Goal: Task Accomplishment & Management: Use online tool/utility

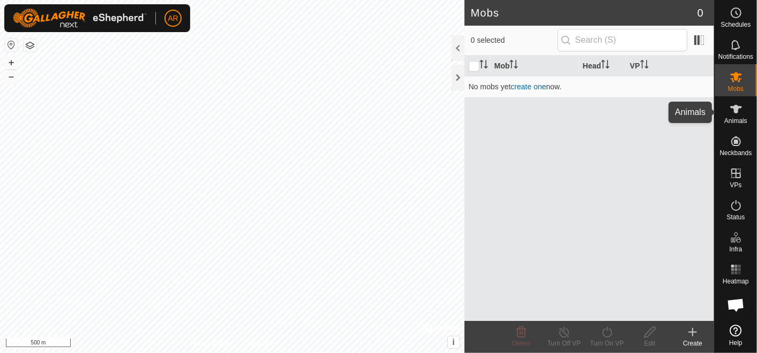
click at [733, 116] on es-animals-svg-icon at bounding box center [735, 109] width 19 height 17
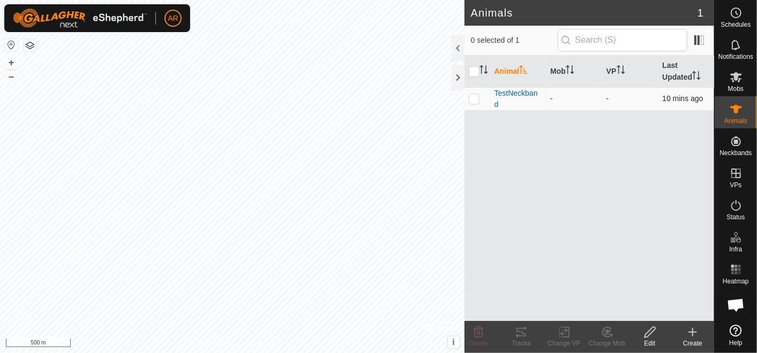
click at [471, 96] on p-checkbox at bounding box center [473, 98] width 11 height 9
checkbox input "true"
click at [523, 336] on icon at bounding box center [521, 332] width 10 height 9
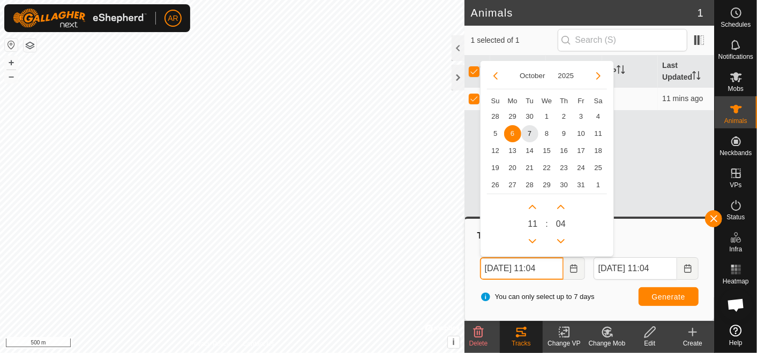
drag, startPoint x: 493, startPoint y: 267, endPoint x: 481, endPoint y: 270, distance: 12.2
click at [481, 270] on input "[DATE] 11:04" at bounding box center [522, 269] width 84 height 22
click at [528, 134] on span "7" at bounding box center [529, 133] width 17 height 17
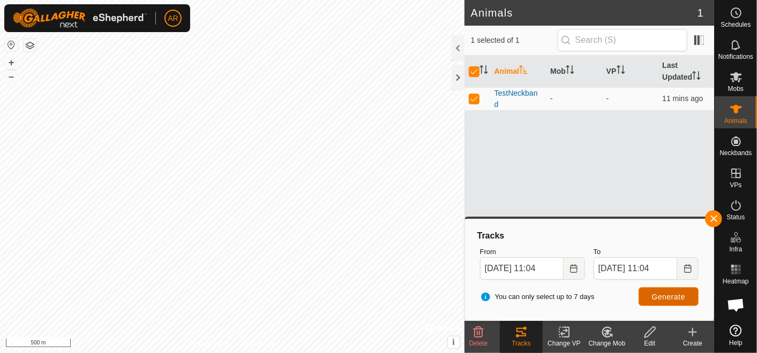
click at [667, 291] on button "Generate" at bounding box center [668, 297] width 60 height 19
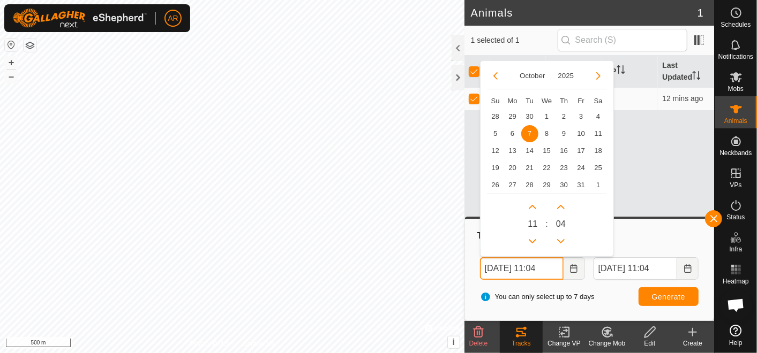
click at [509, 268] on input "[DATE] 11:04" at bounding box center [522, 269] width 84 height 22
click at [543, 264] on input "[DATE] 11:04" at bounding box center [522, 269] width 84 height 22
click at [532, 241] on button "Previous Hour" at bounding box center [532, 241] width 17 height 17
click at [532, 241] on icon "Previous Hour" at bounding box center [532, 241] width 9 height 9
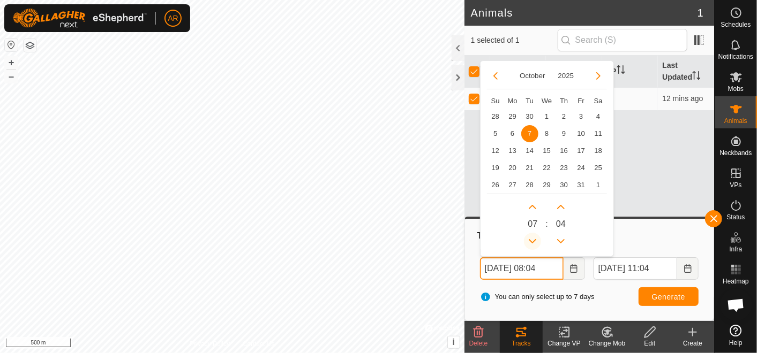
click at [532, 241] on icon "Previous Hour" at bounding box center [532, 241] width 9 height 9
click at [532, 241] on button "Previous Hour" at bounding box center [532, 241] width 17 height 17
click at [622, 233] on div "Tracks" at bounding box center [588, 236] width 227 height 13
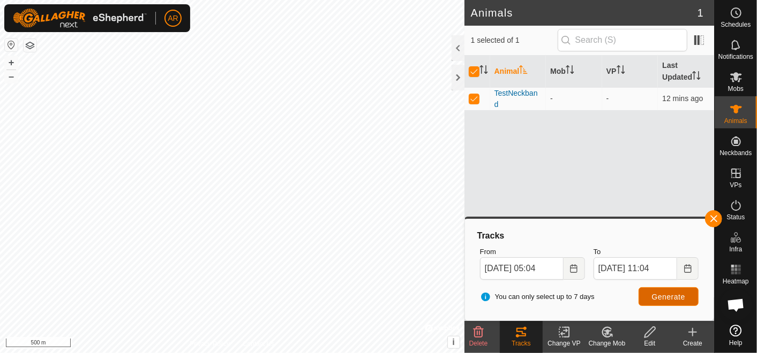
click at [672, 295] on span "Generate" at bounding box center [668, 297] width 33 height 9
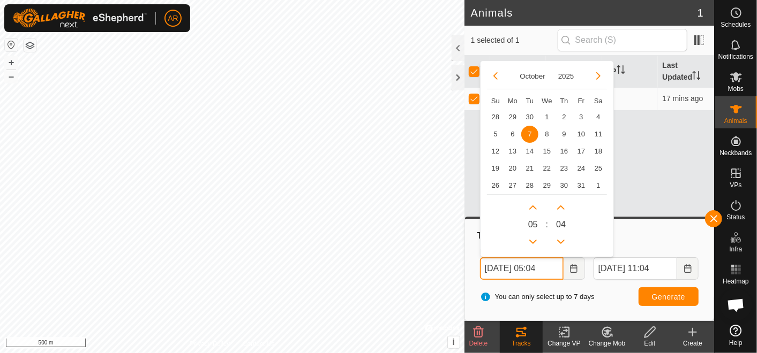
click at [495, 266] on input "[DATE] 05:04" at bounding box center [522, 269] width 84 height 22
click at [494, 73] on button "Previous Month" at bounding box center [495, 75] width 17 height 17
click at [513, 182] on span "29" at bounding box center [512, 185] width 17 height 17
type input "[DATE] 05:04"
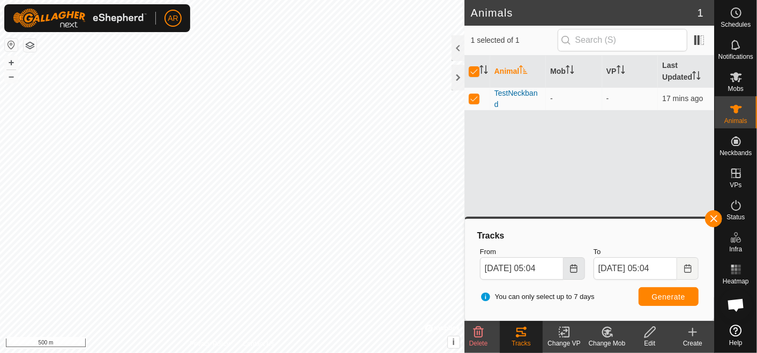
click at [577, 270] on icon "Choose Date" at bounding box center [573, 268] width 9 height 9
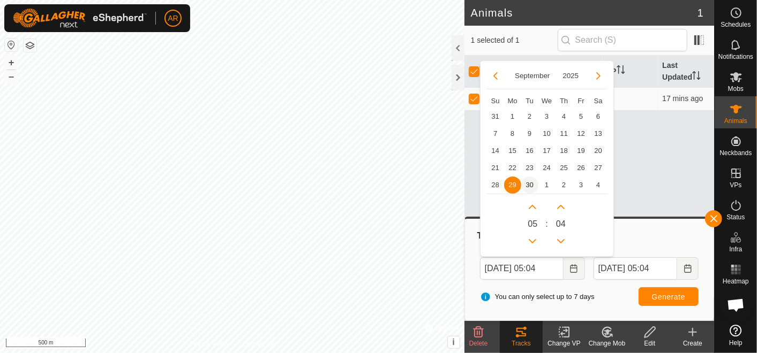
click at [528, 183] on span "30" at bounding box center [529, 185] width 17 height 17
type input "[DATE] 05:04"
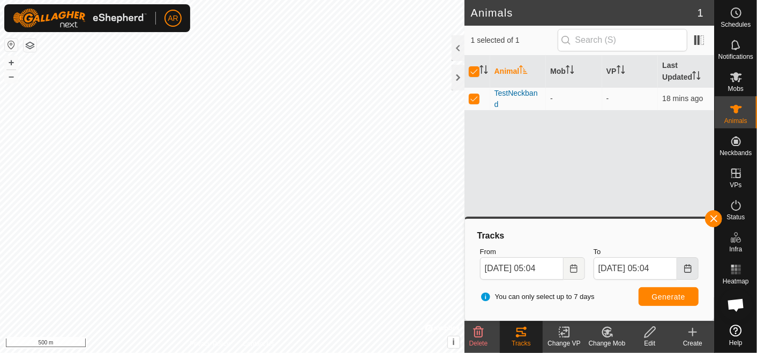
click at [689, 268] on icon "Choose Date" at bounding box center [687, 268] width 9 height 9
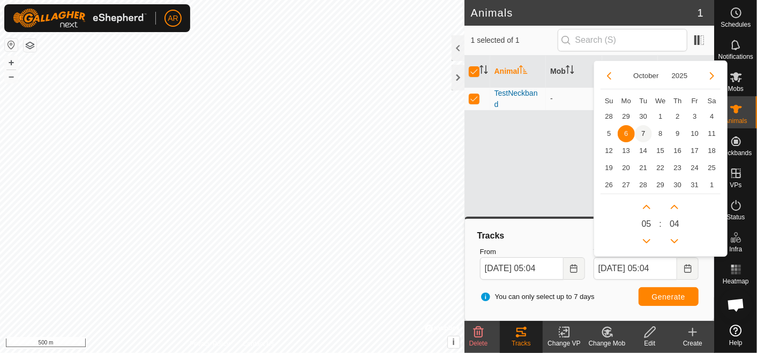
click at [640, 133] on span "7" at bounding box center [642, 133] width 17 height 17
type input "[DATE] 05:04"
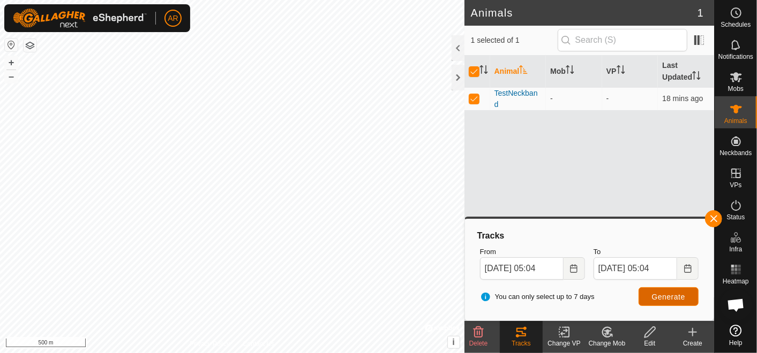
click at [661, 294] on span "Generate" at bounding box center [668, 297] width 33 height 9
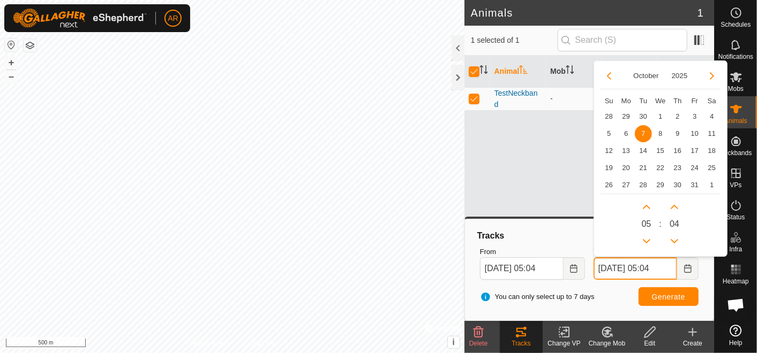
click at [652, 268] on input "[DATE] 05:04" at bounding box center [635, 269] width 84 height 22
click at [644, 206] on button "Next Hour" at bounding box center [646, 207] width 17 height 17
type input "[DATE] 06:04"
click at [644, 206] on button "Next Hour" at bounding box center [646, 207] width 17 height 17
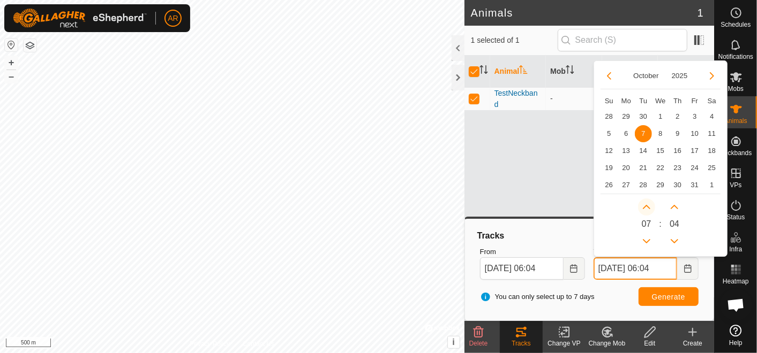
type input "[DATE] 07:04"
click at [644, 206] on button "Next Hour" at bounding box center [646, 207] width 17 height 17
type input "[DATE] 08:04"
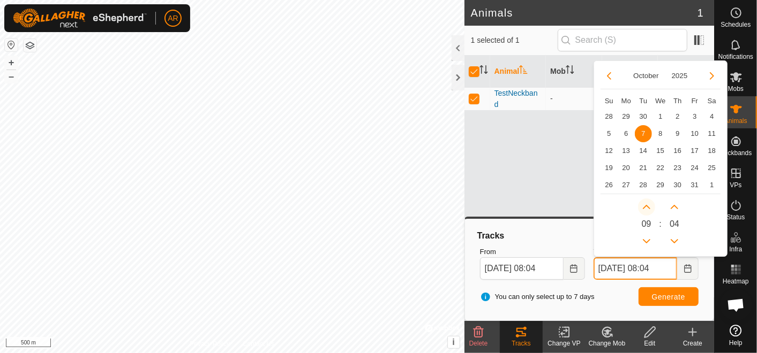
click at [644, 206] on icon "Next Hour" at bounding box center [645, 207] width 7 height 4
type input "[DATE] 09:04"
click at [644, 206] on icon "Next Hour" at bounding box center [645, 207] width 7 height 4
type input "[DATE] 10:04"
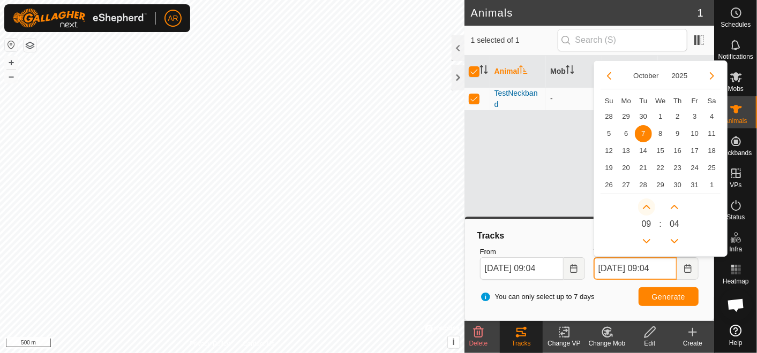
type input "[DATE] 10:04"
click at [644, 206] on icon "Next Hour" at bounding box center [645, 207] width 7 height 4
type input "[DATE] 11:04"
click at [644, 206] on icon "Next Hour" at bounding box center [645, 207] width 7 height 4
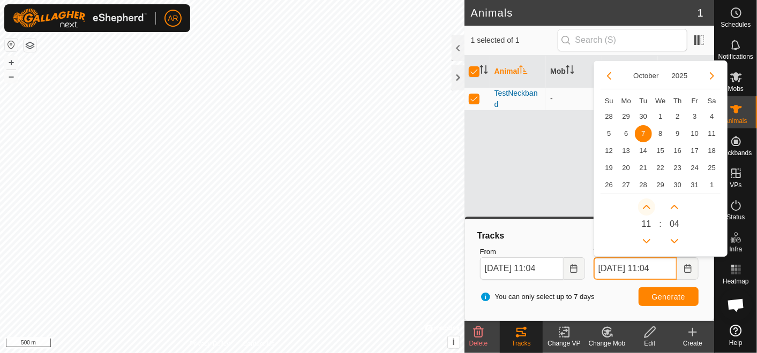
type input "[DATE] 12:04"
click at [644, 206] on icon "Next Hour" at bounding box center [645, 207] width 7 height 4
type input "[DATE] 13:04"
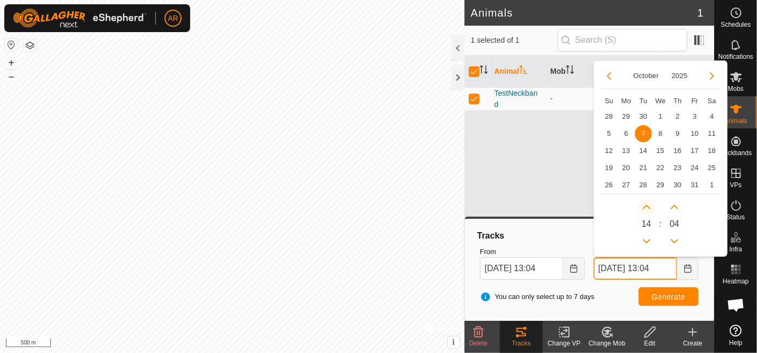
click at [644, 206] on button "Next Hour" at bounding box center [646, 207] width 17 height 17
type input "[DATE] 14:04"
click at [644, 206] on button "Next Hour" at bounding box center [646, 207] width 17 height 17
type input "[DATE] 15:04"
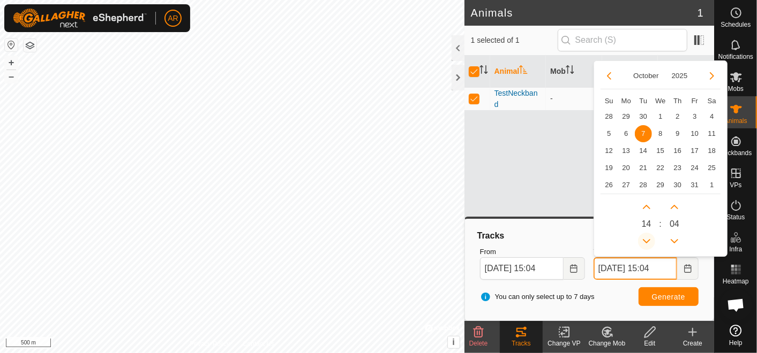
click at [645, 238] on button "Previous Hour" at bounding box center [646, 241] width 17 height 17
click at [645, 238] on icon "Previous Hour" at bounding box center [646, 241] width 9 height 9
click at [645, 238] on button "Previous Hour" at bounding box center [646, 241] width 17 height 17
type input "[DATE] 11:04"
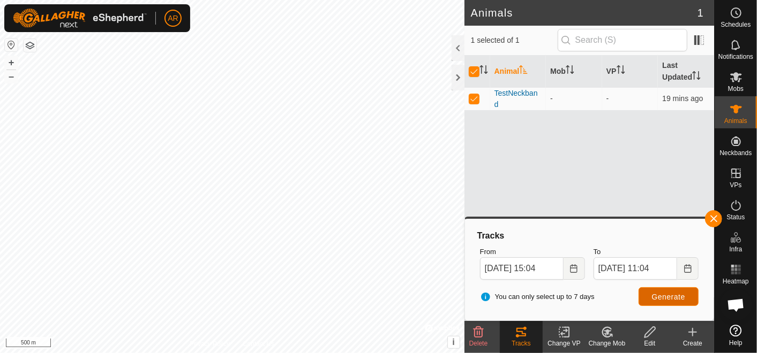
click at [665, 297] on span "Generate" at bounding box center [668, 297] width 33 height 9
click at [509, 268] on input "[DATE] 15:04" at bounding box center [522, 269] width 84 height 22
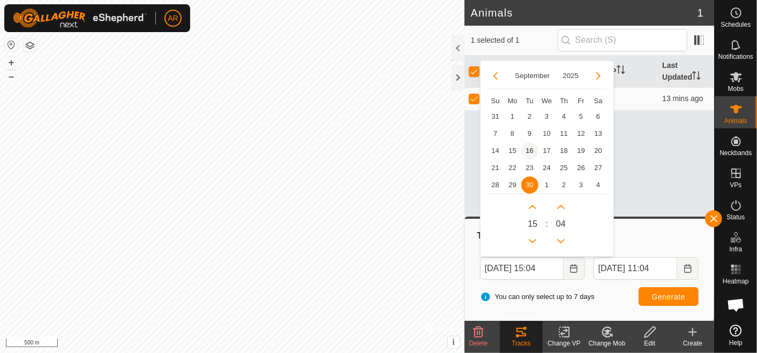
click at [531, 151] on span "16" at bounding box center [529, 150] width 17 height 17
type input "[DATE] 15:04"
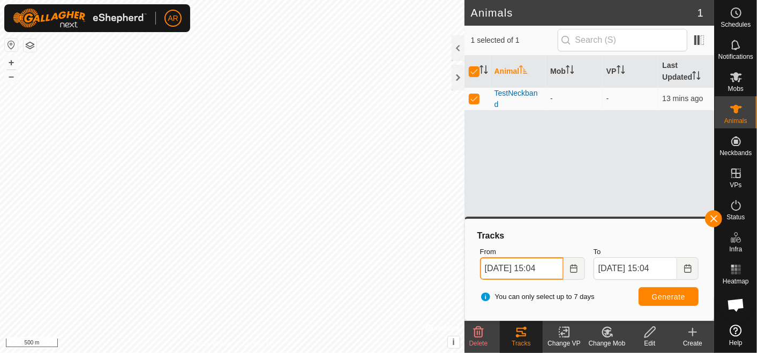
click at [544, 266] on input "[DATE] 15:04" at bounding box center [522, 269] width 84 height 22
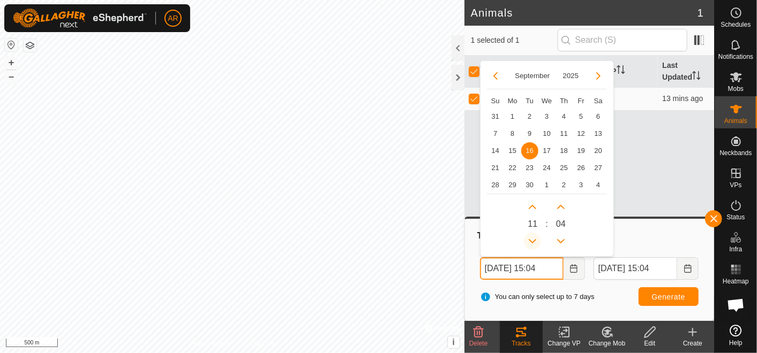
click at [530, 244] on icon "Previous Hour" at bounding box center [532, 241] width 9 height 9
type input "[DATE] 10:04"
click at [530, 244] on button "Previous Hour" at bounding box center [532, 241] width 17 height 17
type input "[DATE] 09:04"
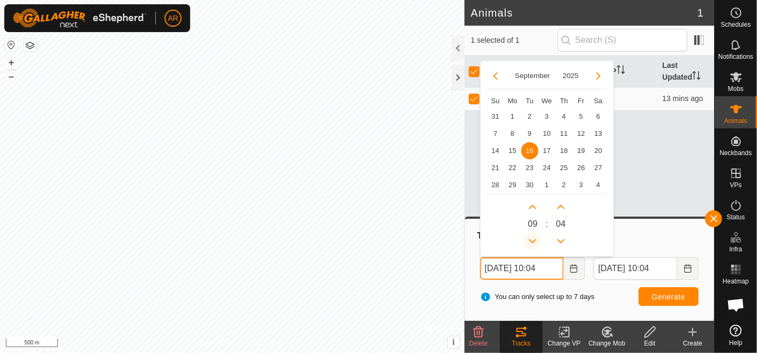
type input "[DATE] 09:04"
click at [530, 244] on button "Previous Hour" at bounding box center [532, 241] width 17 height 17
type input "[DATE] 08:04"
click at [530, 244] on button "Previous Hour" at bounding box center [532, 241] width 17 height 17
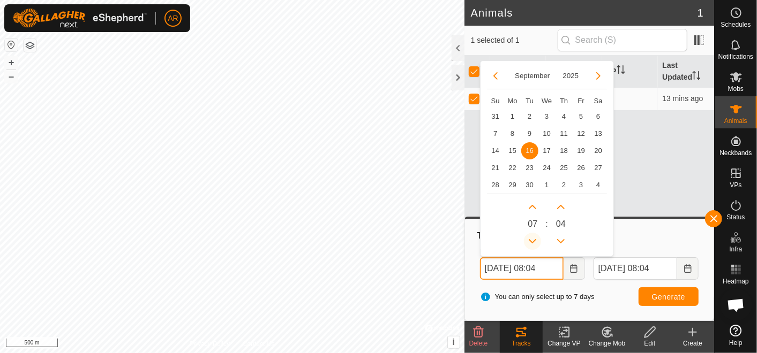
type input "[DATE] 07:04"
click at [530, 244] on button "Previous Hour" at bounding box center [532, 241] width 17 height 17
type input "[DATE] 06:04"
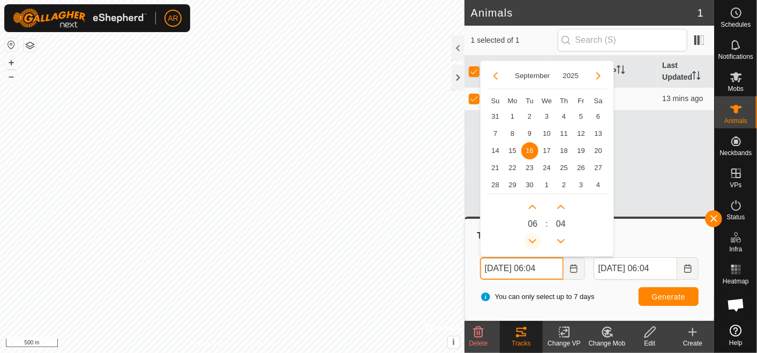
click at [530, 244] on button "Previous Hour" at bounding box center [532, 241] width 17 height 17
type input "[DATE] 05:04"
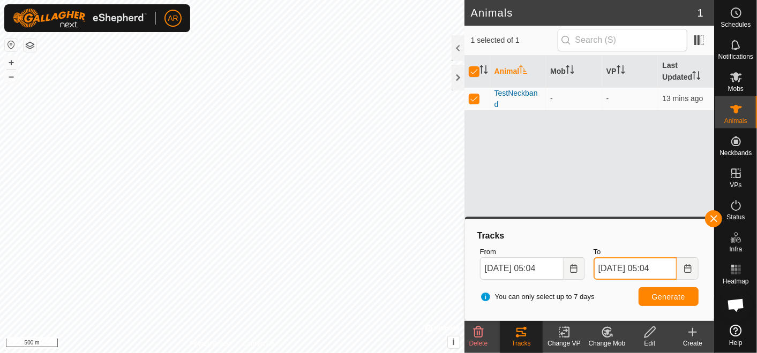
click at [658, 266] on input "[DATE] 05:04" at bounding box center [635, 269] width 84 height 22
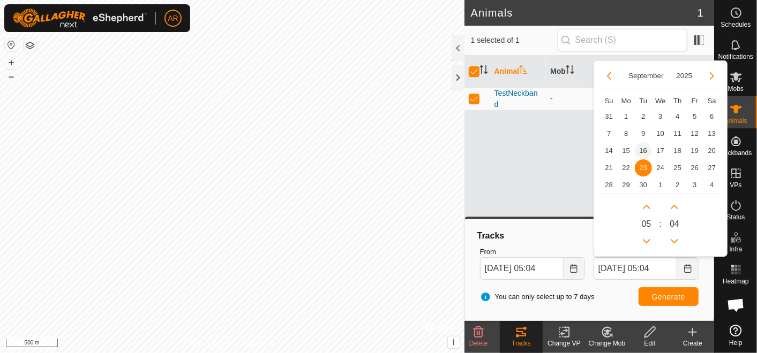
click at [645, 147] on span "16" at bounding box center [642, 150] width 17 height 17
type input "[DATE] 05:04"
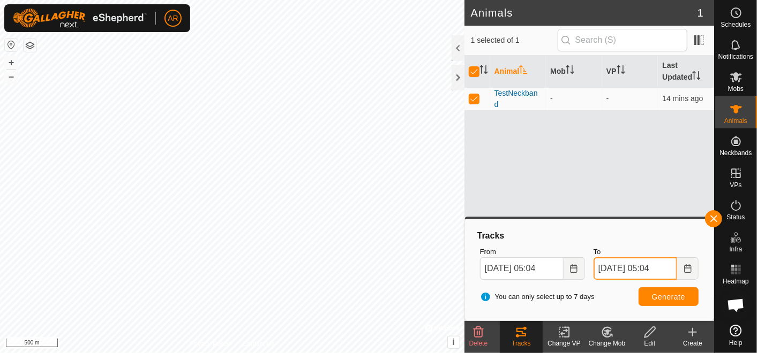
click at [657, 270] on input "[DATE] 05:04" at bounding box center [635, 269] width 84 height 22
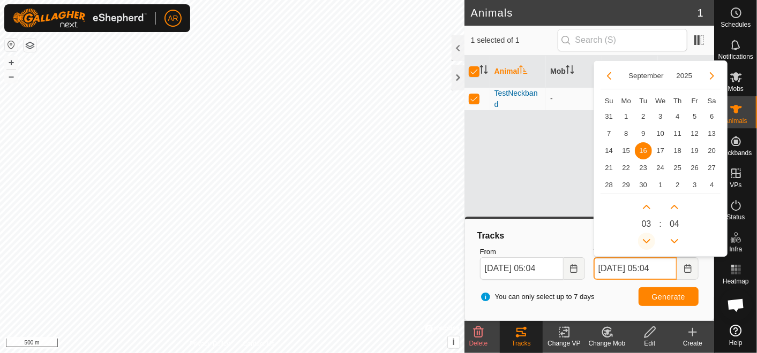
click at [647, 241] on icon "Previous Hour" at bounding box center [645, 241] width 7 height 4
type input "[DATE] 01:04"
click at [644, 207] on icon "Next Hour" at bounding box center [645, 207] width 7 height 4
click at [644, 207] on button "Next Hour" at bounding box center [646, 207] width 17 height 17
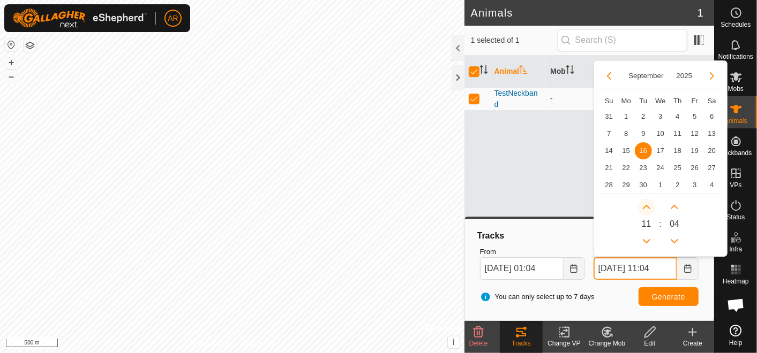
click at [644, 207] on icon "Next Hour" at bounding box center [645, 207] width 7 height 4
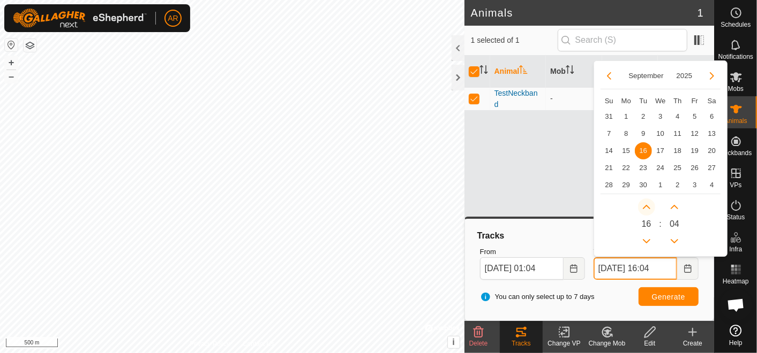
click at [644, 207] on icon "Next Hour" at bounding box center [645, 207] width 7 height 4
type input "[DATE] 18:04"
click at [664, 297] on span "Generate" at bounding box center [668, 297] width 33 height 9
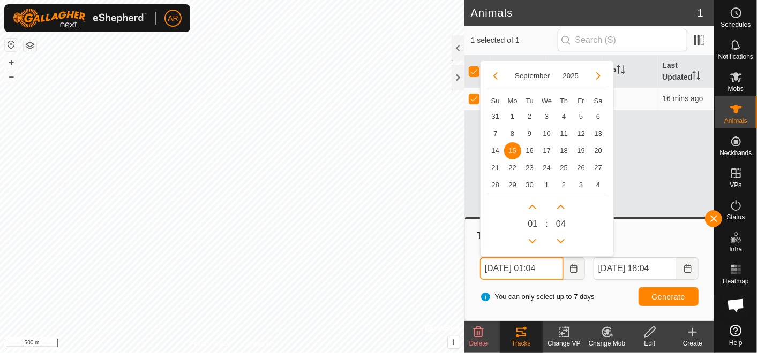
click at [491, 267] on input "[DATE] 01:04" at bounding box center [522, 269] width 84 height 22
click at [531, 148] on span "16" at bounding box center [529, 150] width 17 height 17
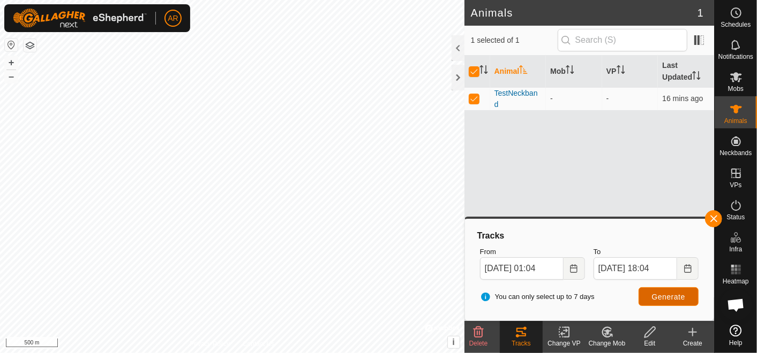
click at [661, 294] on span "Generate" at bounding box center [668, 297] width 33 height 9
click at [572, 270] on icon "Choose Date" at bounding box center [573, 268] width 9 height 9
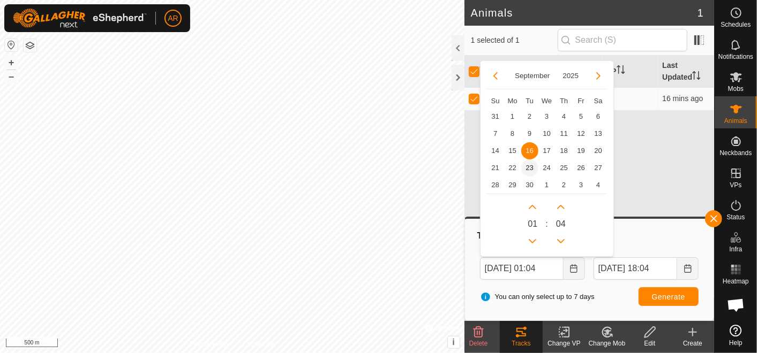
click at [529, 166] on span "23" at bounding box center [529, 168] width 17 height 17
type input "[DATE] 01:04"
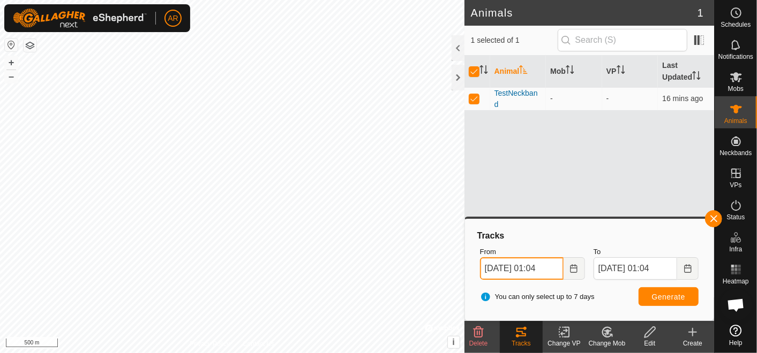
click at [528, 267] on input "[DATE] 01:04" at bounding box center [522, 269] width 84 height 22
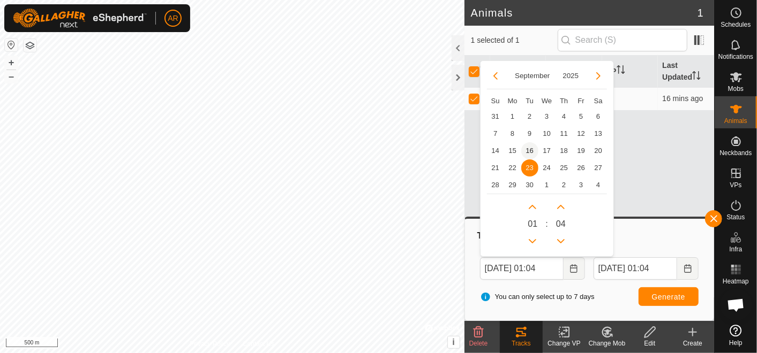
click at [528, 149] on span "16" at bounding box center [529, 150] width 17 height 17
type input "[DATE] 01:04"
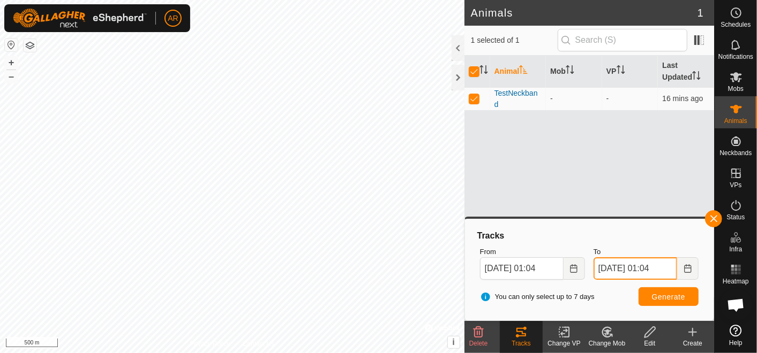
click at [666, 265] on input "[DATE] 01:04" at bounding box center [635, 269] width 84 height 22
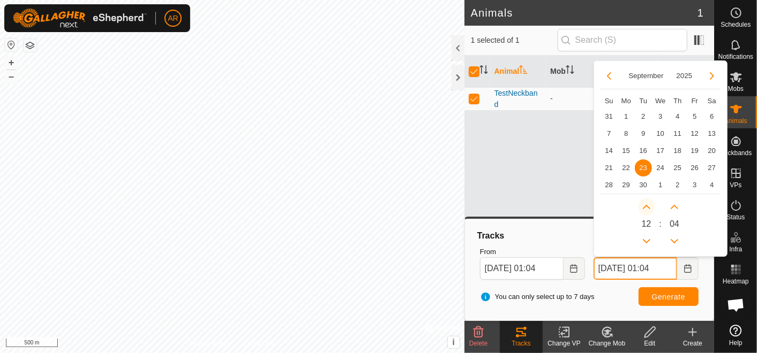
click at [646, 206] on icon "Next Hour" at bounding box center [645, 207] width 7 height 4
type input "[DATE] 13:04"
click at [646, 206] on button "Next Hour" at bounding box center [646, 207] width 17 height 17
type input "[DATE] 14:04"
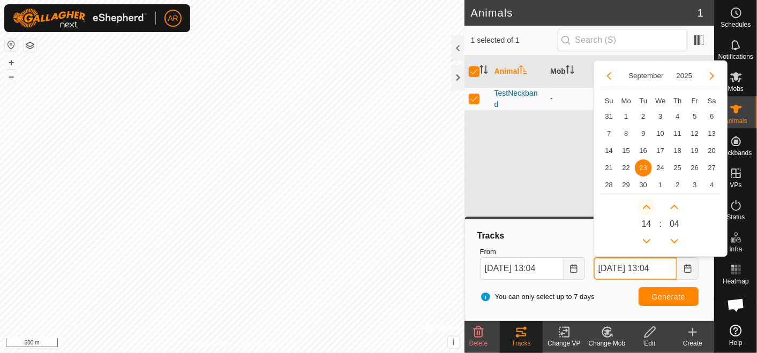
type input "[DATE] 14:04"
click at [646, 206] on button "Next Hour" at bounding box center [646, 207] width 17 height 17
type input "[DATE] 15:04"
click at [646, 206] on button "Next Hour" at bounding box center [646, 207] width 17 height 17
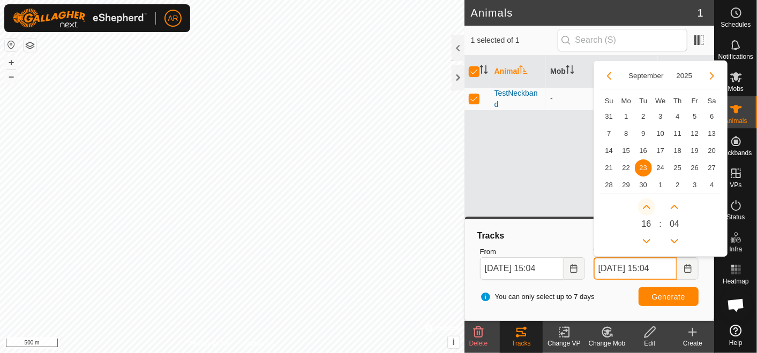
type input "[DATE] 16:04"
click at [646, 206] on button "Next Hour" at bounding box center [646, 207] width 17 height 17
type input "[DATE] 17:04"
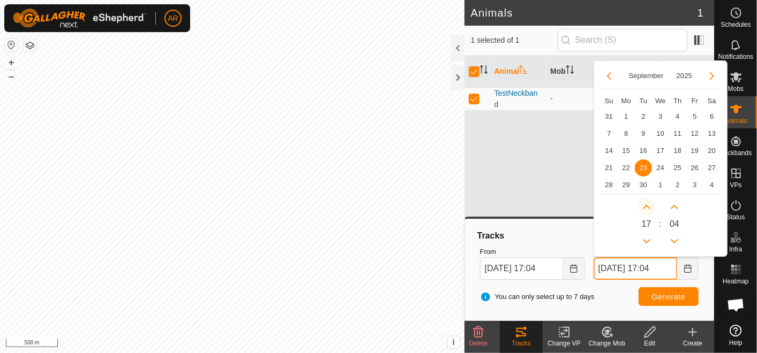
click at [646, 206] on button "Next Hour" at bounding box center [646, 207] width 17 height 17
type input "[DATE] 18:04"
click at [660, 297] on span "Generate" at bounding box center [668, 297] width 33 height 9
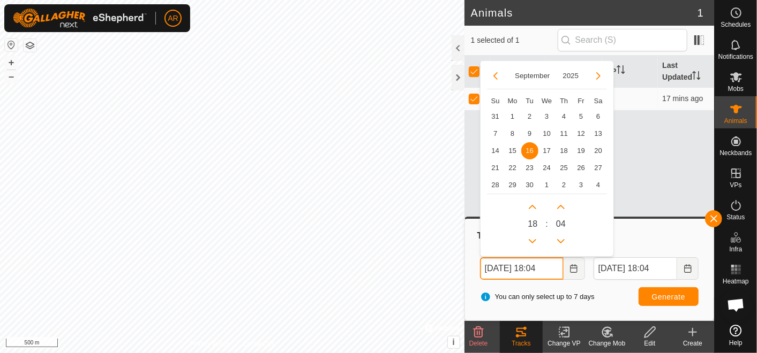
click at [536, 266] on input "[DATE] 18:04" at bounding box center [522, 269] width 84 height 22
click at [533, 238] on button "Previous Hour" at bounding box center [532, 241] width 17 height 17
type input "[DATE] 17:04"
click at [533, 238] on button "Previous Hour" at bounding box center [532, 241] width 17 height 17
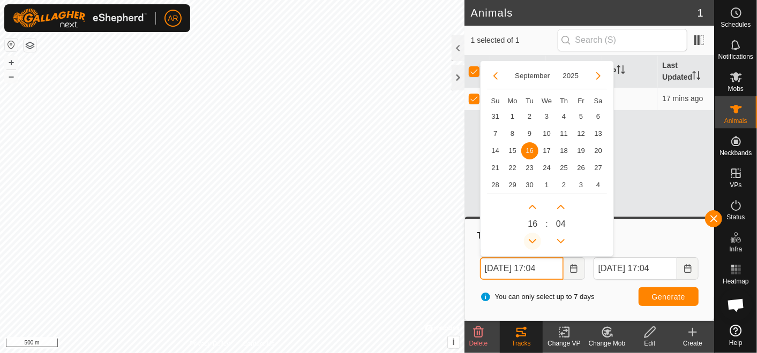
type input "[DATE] 16:04"
click at [533, 238] on button "Previous Hour" at bounding box center [532, 241] width 17 height 17
type input "[DATE] 15:04"
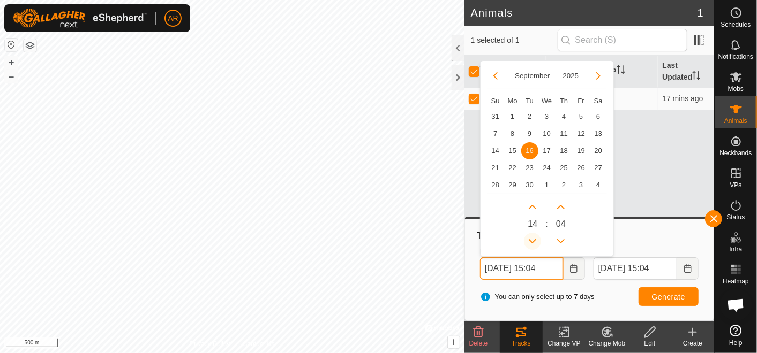
click at [533, 238] on icon "Previous Hour" at bounding box center [532, 241] width 9 height 9
type input "[DATE] 14:04"
click at [533, 238] on icon "Previous Hour" at bounding box center [532, 241] width 9 height 9
type input "[DATE] 13:04"
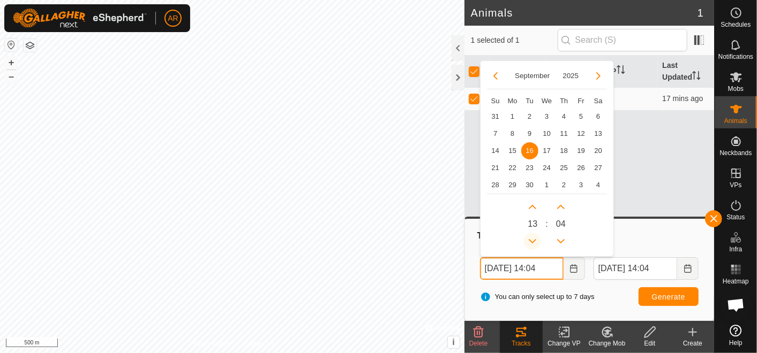
type input "[DATE] 13:04"
click at [533, 238] on icon "Previous Hour" at bounding box center [532, 241] width 9 height 9
type input "[DATE] 12:04"
click at [533, 238] on icon "Previous Hour" at bounding box center [532, 241] width 9 height 9
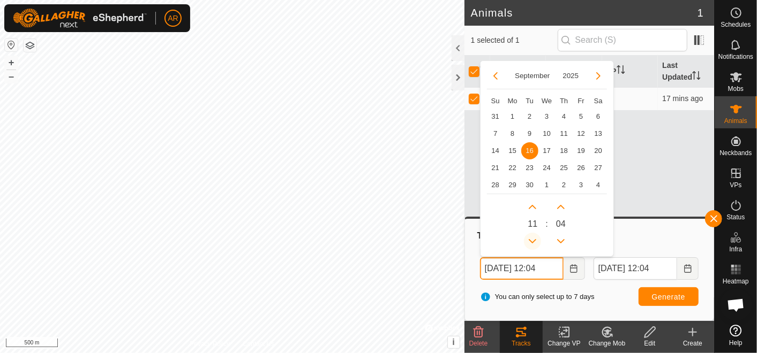
type input "[DATE] 11:04"
click at [533, 238] on icon "Previous Hour" at bounding box center [532, 241] width 9 height 9
type input "[DATE] 10:04"
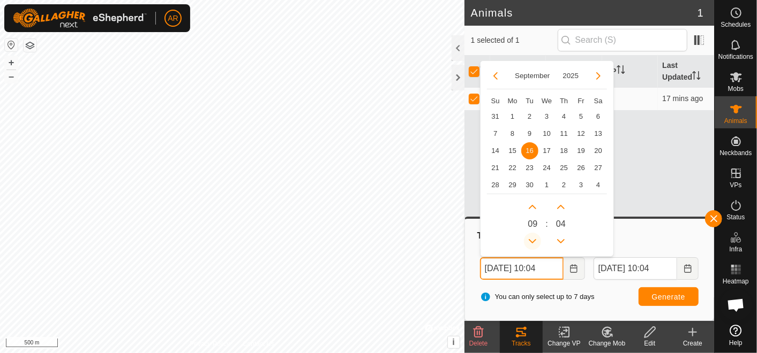
click at [533, 238] on icon "Previous Hour" at bounding box center [532, 241] width 9 height 9
type input "[DATE] 09:04"
click at [533, 238] on button "Previous Hour" at bounding box center [532, 241] width 17 height 17
type input "[DATE] 08:04"
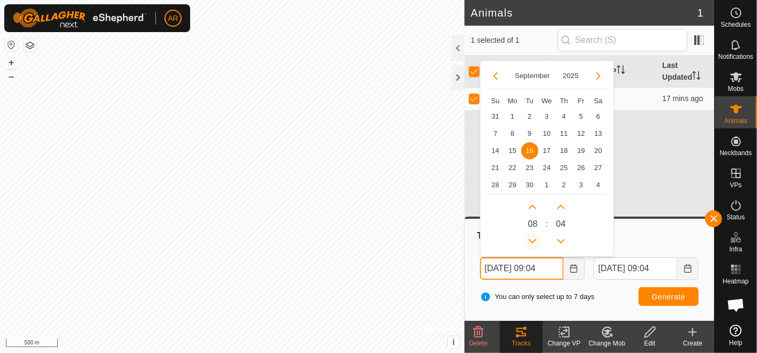
type input "[DATE] 08:04"
click at [533, 238] on button "Previous Hour" at bounding box center [532, 241] width 17 height 17
type input "[DATE] 07:04"
click at [533, 238] on button "Previous Hour" at bounding box center [532, 241] width 17 height 17
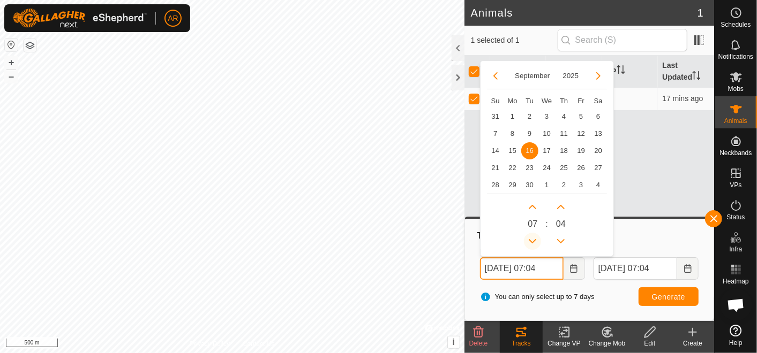
type input "[DATE] 06:04"
click at [533, 238] on button "Previous Hour" at bounding box center [532, 241] width 17 height 17
type input "[DATE] 05:04"
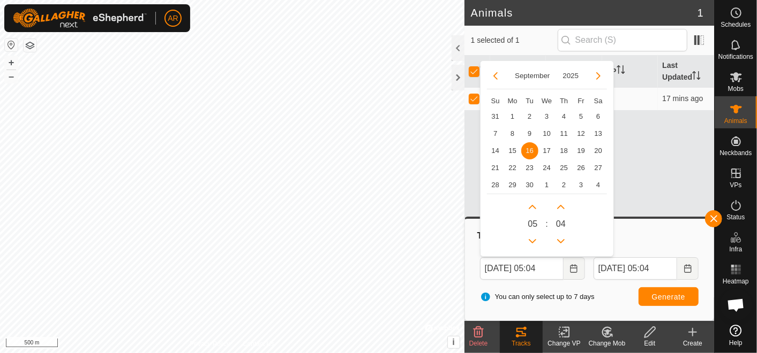
click at [586, 287] on div "You can only select up to 7 days Generate" at bounding box center [588, 297] width 227 height 26
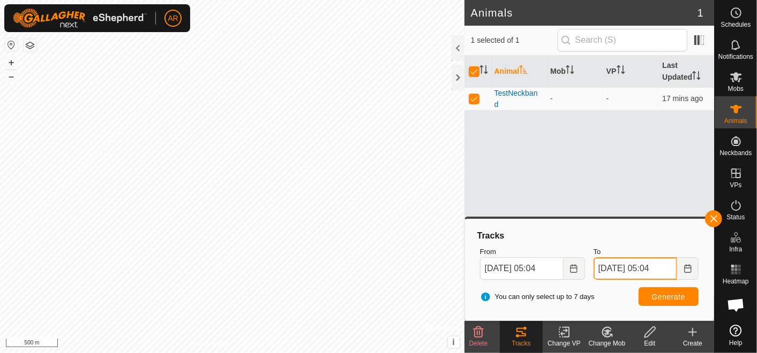
click at [666, 268] on input "[DATE] 05:04" at bounding box center [635, 269] width 84 height 22
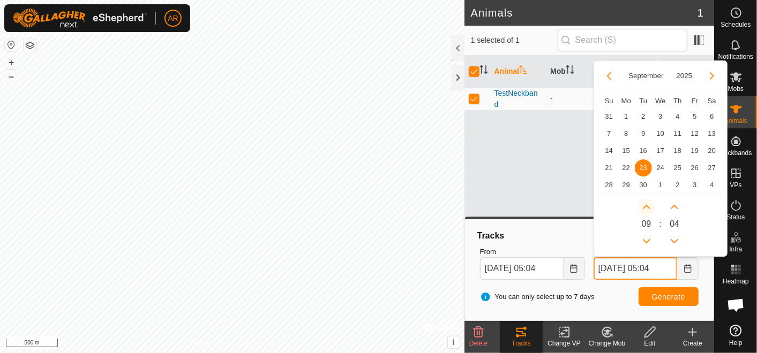
click at [646, 204] on icon "Next Hour" at bounding box center [646, 207] width 9 height 9
type input "[DATE] 10:04"
click at [646, 204] on button "Next Hour" at bounding box center [646, 207] width 17 height 17
type input "[DATE] 11:04"
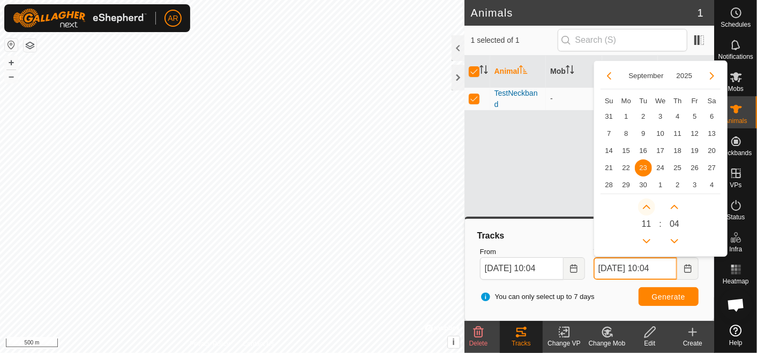
type input "[DATE] 11:04"
click at [646, 205] on span "Next Hour" at bounding box center [646, 205] width 0 height 0
type input "[DATE] 13:04"
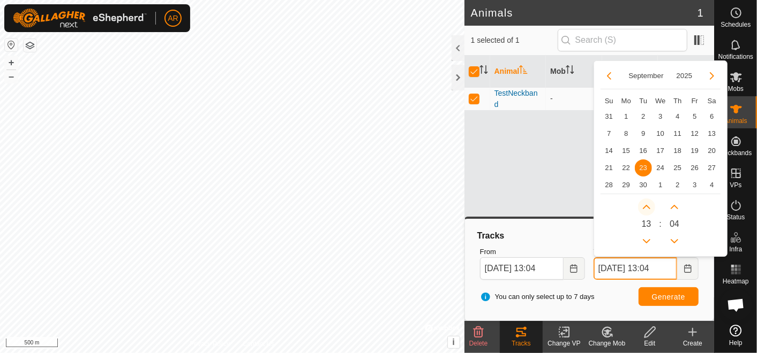
click at [646, 205] on span "Next Hour" at bounding box center [646, 205] width 0 height 0
type input "[DATE] 14:04"
click at [646, 205] on span "Next Hour" at bounding box center [646, 205] width 0 height 0
type input "[DATE] 15:04"
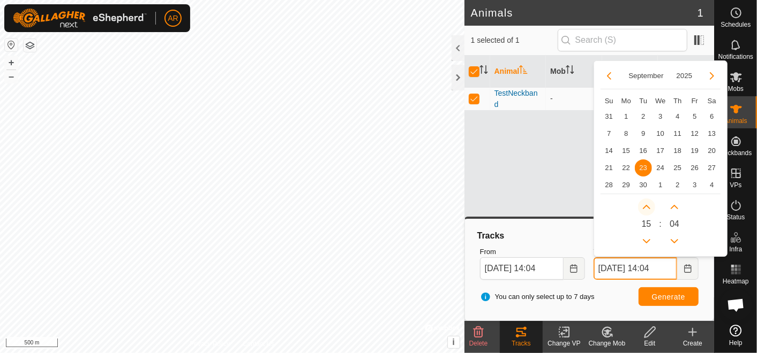
type input "[DATE] 15:04"
click at [646, 204] on icon "Next Hour" at bounding box center [646, 207] width 9 height 9
type input "[DATE] 16:04"
click at [646, 204] on icon "Next Hour" at bounding box center [646, 207] width 9 height 9
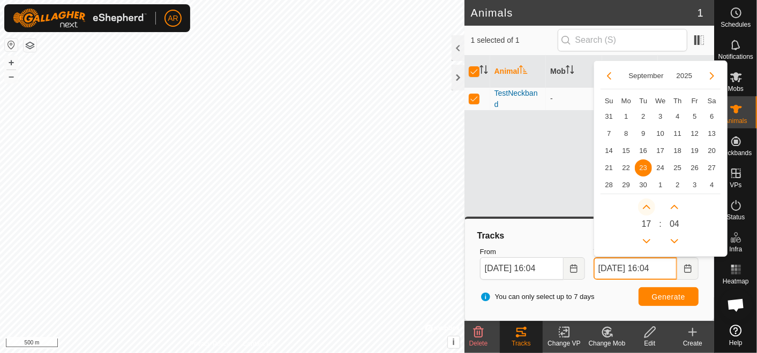
type input "[DATE] 17:04"
click at [646, 204] on button "Next Hour" at bounding box center [646, 207] width 17 height 17
type input "[DATE] 18:04"
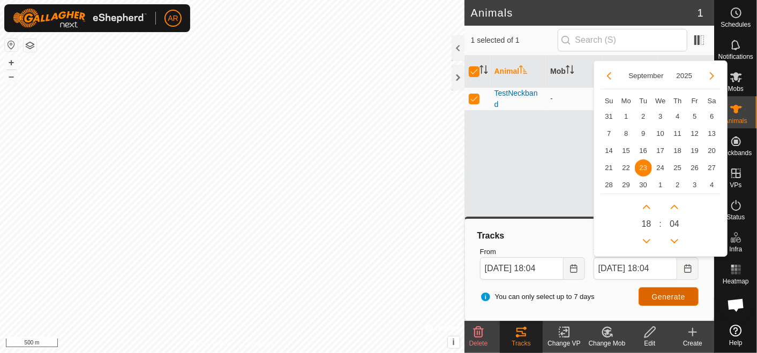
click at [659, 293] on span "Generate" at bounding box center [668, 297] width 33 height 9
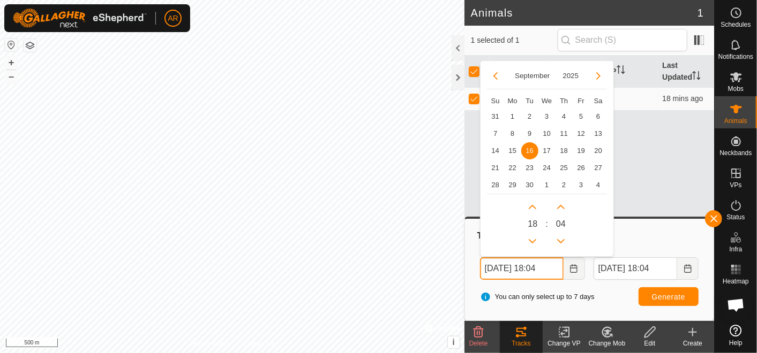
click at [494, 269] on input "[DATE] 18:04" at bounding box center [522, 269] width 84 height 22
click at [513, 150] on span "15" at bounding box center [512, 150] width 17 height 17
type input "[DATE] 18:04"
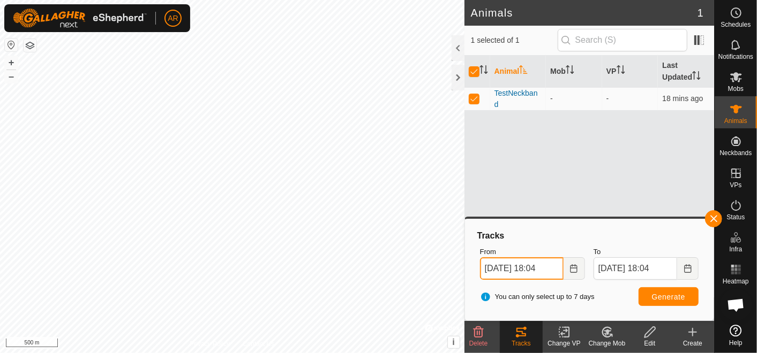
click at [549, 268] on input "[DATE] 18:04" at bounding box center [522, 269] width 84 height 22
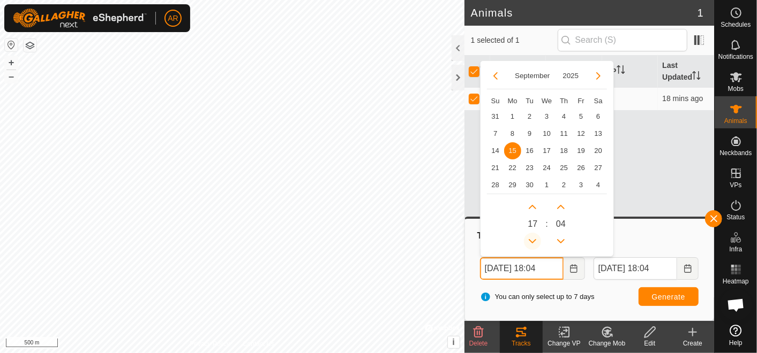
click at [532, 239] on icon "Previous Hour" at bounding box center [532, 241] width 9 height 9
type input "[DATE] 17:04"
click at [532, 239] on button "Previous Hour" at bounding box center [532, 241] width 17 height 17
type input "[DATE] 16:04"
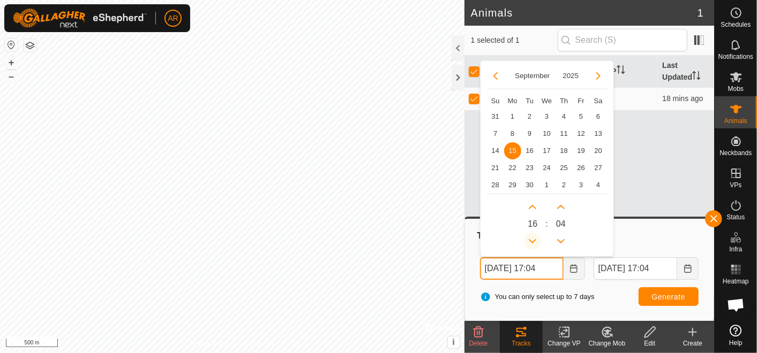
type input "[DATE] 16:04"
click at [533, 240] on span "Previous Hour" at bounding box center [533, 240] width 0 height 0
type input "[DATE] 15:04"
click at [533, 240] on span "Previous Hour" at bounding box center [533, 240] width 0 height 0
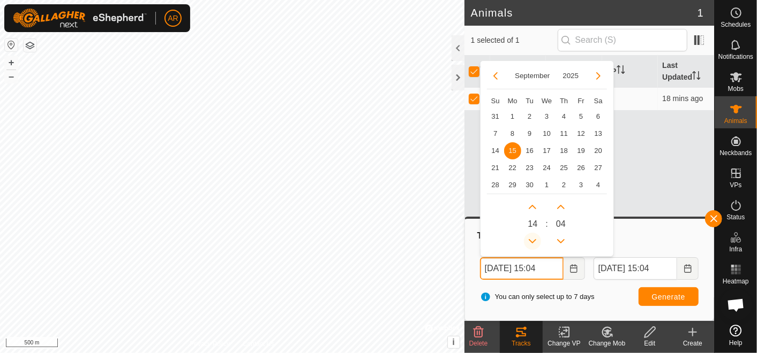
type input "[DATE] 14:04"
click at [533, 240] on span "Previous Hour" at bounding box center [533, 240] width 0 height 0
type input "[DATE] 13:04"
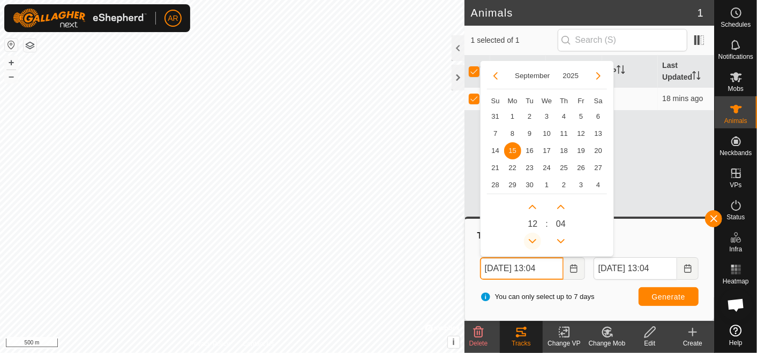
click at [532, 239] on button "Previous Hour" at bounding box center [532, 241] width 17 height 17
type input "[DATE] 12:04"
click at [532, 239] on icon "Previous Hour" at bounding box center [532, 241] width 9 height 9
type input "[DATE] 11:04"
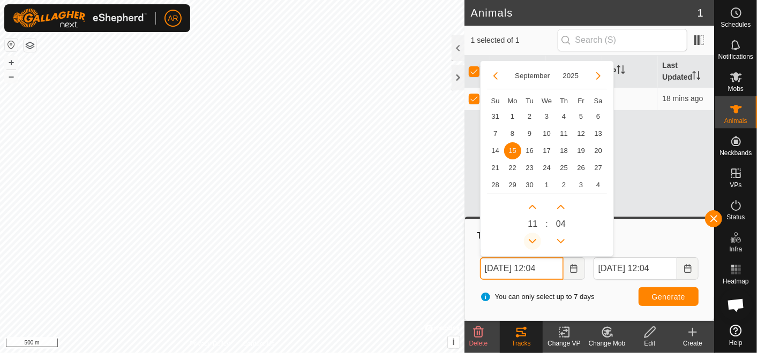
type input "[DATE] 11:04"
click at [532, 239] on icon "Previous Hour" at bounding box center [532, 241] width 9 height 9
type input "[DATE] 10:04"
click at [532, 239] on button "Previous Hour" at bounding box center [532, 241] width 17 height 17
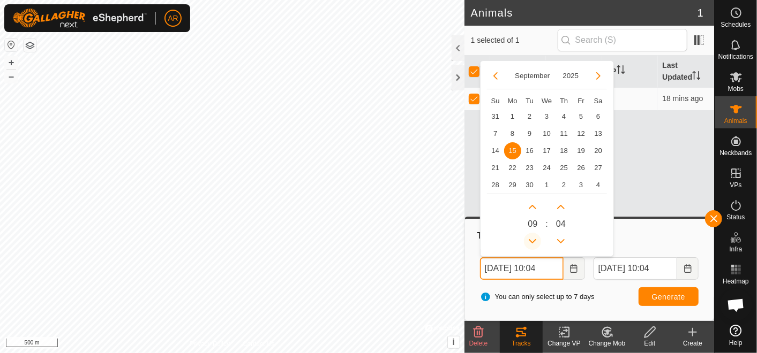
type input "[DATE] 09:04"
click at [532, 239] on button "Previous Hour" at bounding box center [532, 241] width 17 height 17
type input "[DATE] 08:04"
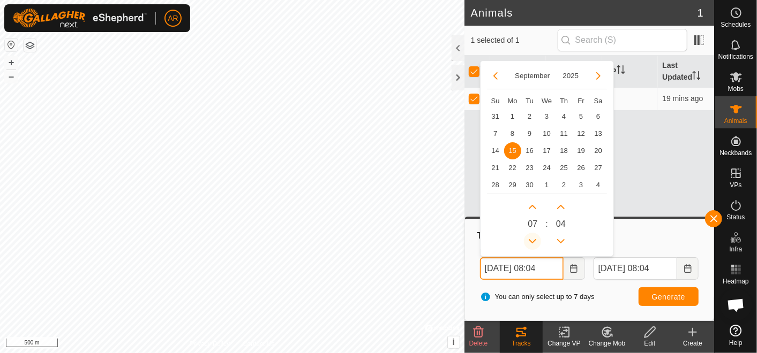
click at [532, 239] on button "Previous Hour" at bounding box center [532, 241] width 17 height 17
type input "[DATE] 07:04"
click at [532, 239] on button "Previous Hour" at bounding box center [532, 241] width 17 height 17
type input "[DATE] 06:04"
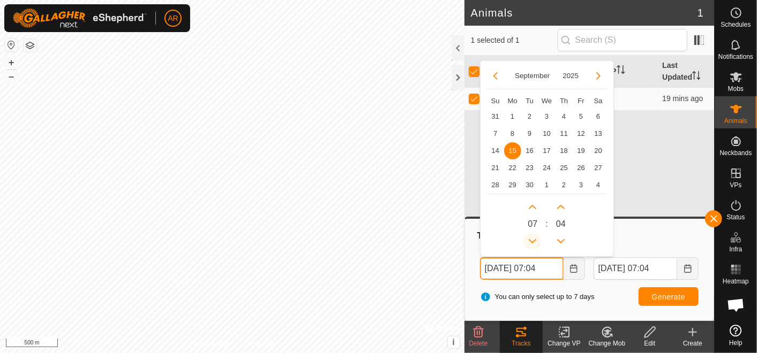
type input "[DATE] 06:04"
click at [532, 239] on button "Previous Hour" at bounding box center [532, 241] width 17 height 17
type input "[DATE] 05:04"
click at [663, 293] on span "Generate" at bounding box center [668, 297] width 33 height 9
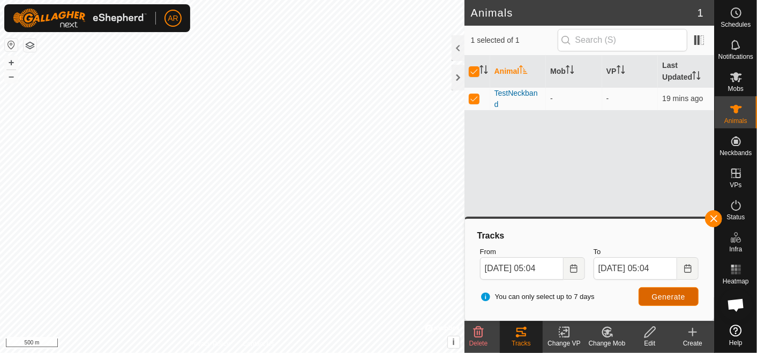
click at [663, 293] on span "Generate" at bounding box center [668, 297] width 33 height 9
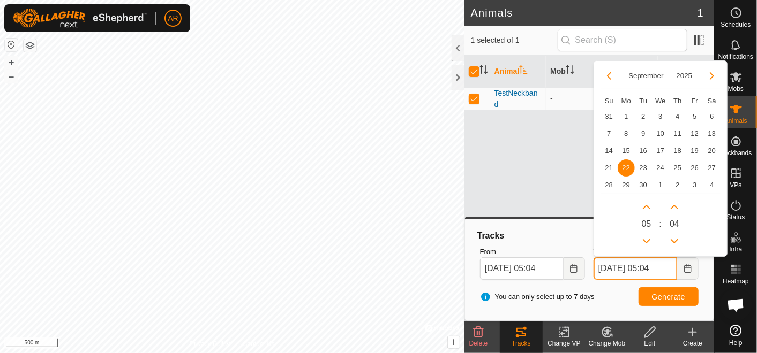
click at [664, 267] on input "[DATE] 05:04" at bounding box center [635, 269] width 84 height 22
click at [645, 206] on icon "Next Hour" at bounding box center [645, 207] width 7 height 4
type input "[DATE] 12:04"
click at [645, 206] on button "Next Hour" at bounding box center [646, 207] width 17 height 17
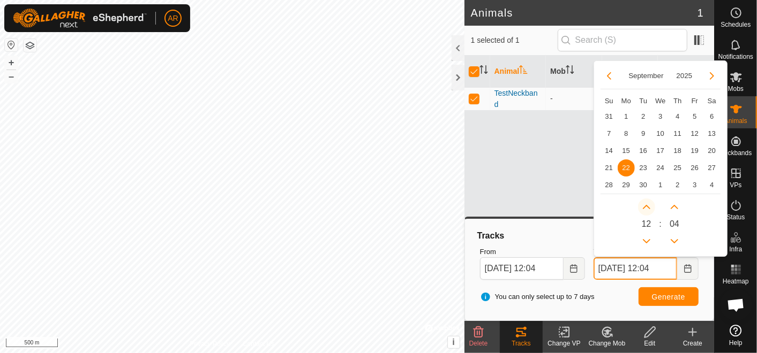
type input "[DATE] 13:04"
click at [646, 207] on span "Next Hour" at bounding box center [646, 207] width 0 height 0
type input "[DATE] 14:04"
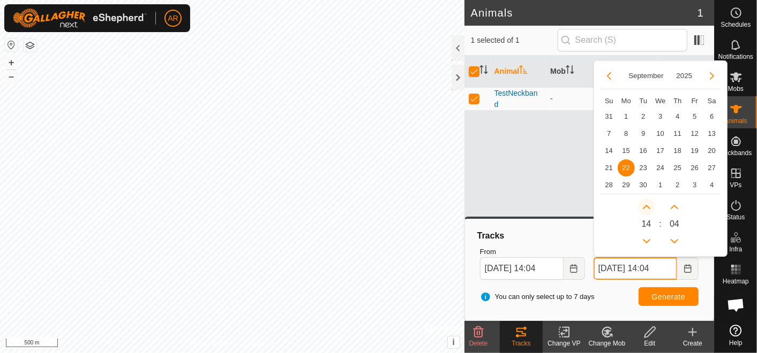
click at [645, 206] on button "Next Hour" at bounding box center [646, 207] width 17 height 17
type input "[DATE] 15:04"
click at [645, 206] on icon "Next Hour" at bounding box center [645, 207] width 7 height 4
type input "[DATE] 16:04"
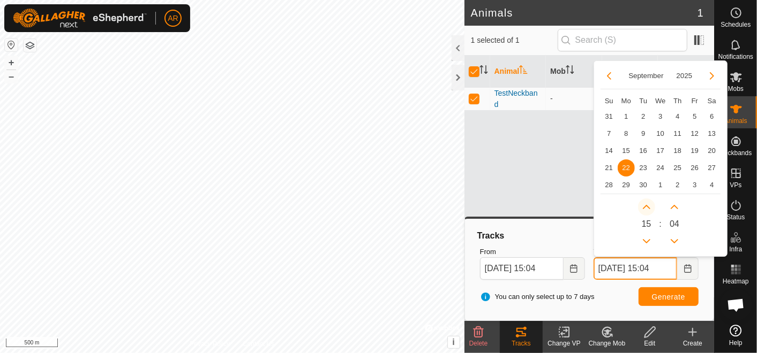
type input "[DATE] 16:04"
click at [645, 206] on icon "Next Hour" at bounding box center [645, 207] width 7 height 4
type input "[DATE] 17:04"
click at [646, 203] on button "Next Hour" at bounding box center [646, 207] width 17 height 17
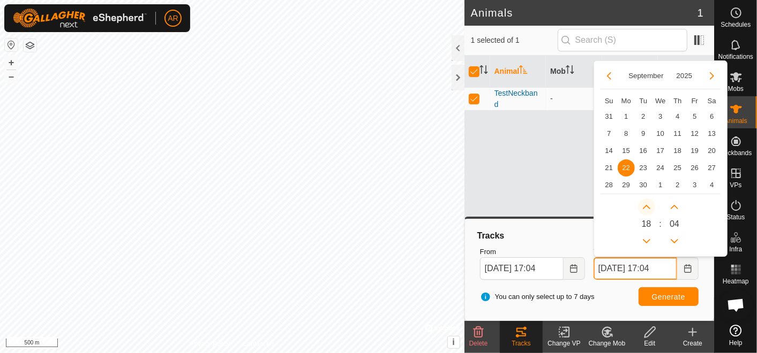
type input "[DATE] 18:04"
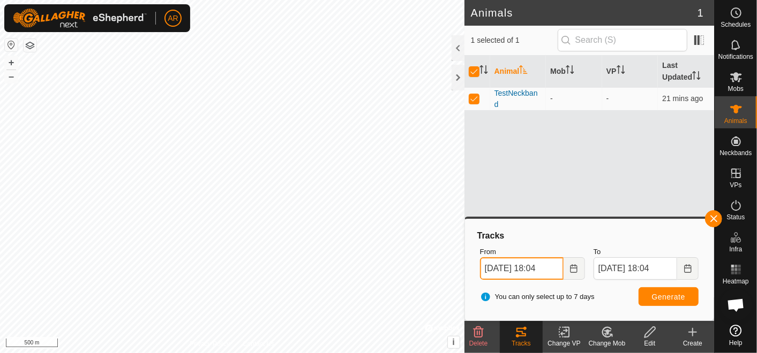
click at [546, 264] on input "[DATE] 18:04" at bounding box center [522, 269] width 84 height 22
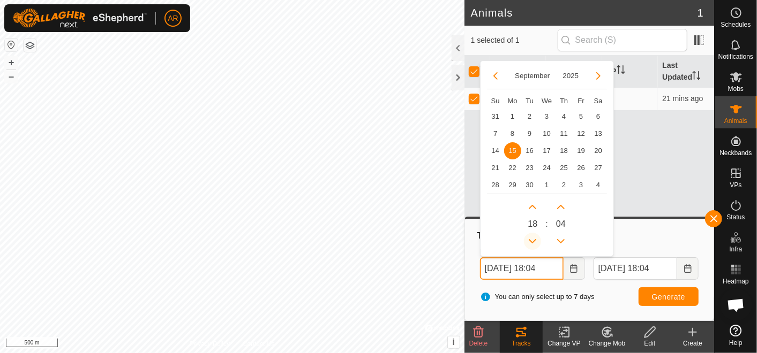
click at [531, 241] on button "Previous Hour" at bounding box center [532, 241] width 17 height 17
type input "[DATE] 17:04"
click at [531, 241] on button "Previous Hour" at bounding box center [532, 241] width 17 height 17
type input "[DATE] 16:04"
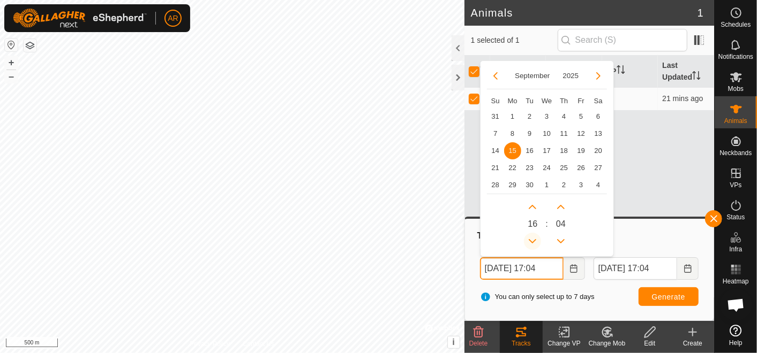
type input "[DATE] 16:04"
click at [531, 241] on button "Previous Hour" at bounding box center [532, 241] width 17 height 17
type input "[DATE] 15:04"
click at [531, 242] on span "Previous Hour" at bounding box center [531, 242] width 0 height 0
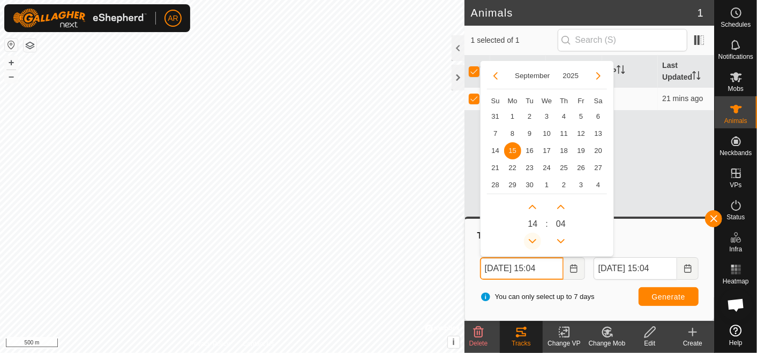
type input "[DATE] 14:04"
click at [531, 242] on span "Previous Hour" at bounding box center [531, 242] width 0 height 0
type input "[DATE] 13:04"
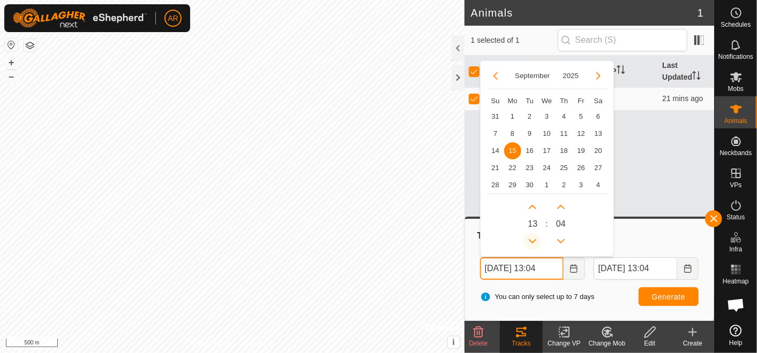
click at [531, 241] on button "Previous Hour" at bounding box center [532, 241] width 17 height 17
type input "[DATE] 12:04"
click at [531, 241] on button "Previous Hour" at bounding box center [532, 241] width 17 height 17
type input "[DATE] 11:04"
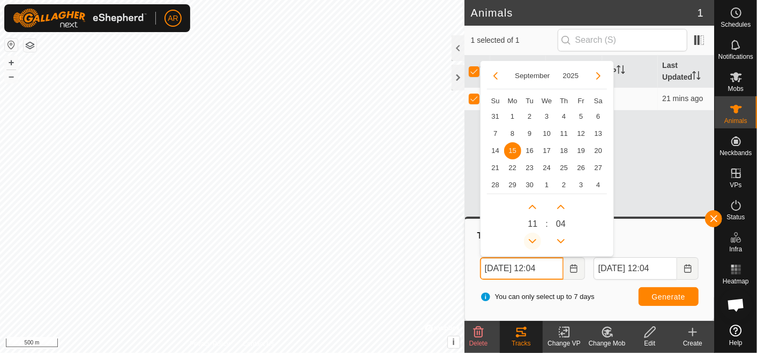
type input "[DATE] 11:04"
click at [531, 241] on button "Previous Hour" at bounding box center [532, 241] width 17 height 17
type input "[DATE] 10:04"
click at [531, 241] on icon "Previous Hour" at bounding box center [532, 241] width 7 height 4
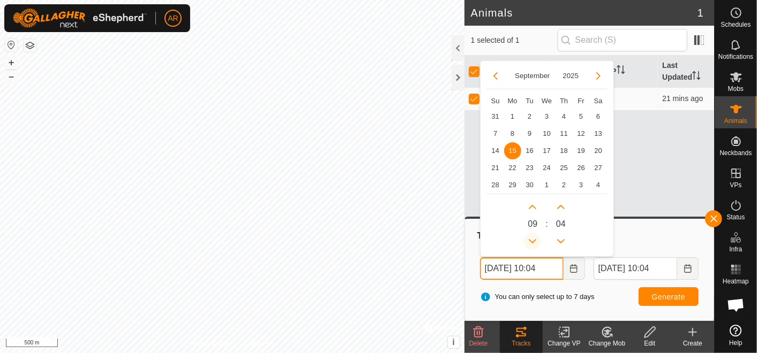
type input "[DATE] 09:04"
click at [531, 241] on button "Previous Hour" at bounding box center [532, 241] width 17 height 17
type input "[DATE] 08:04"
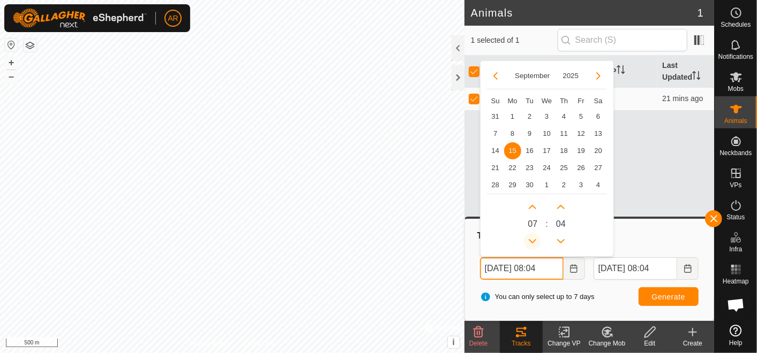
click at [531, 241] on button "Previous Hour" at bounding box center [532, 241] width 17 height 17
type input "[DATE] 07:04"
click at [531, 241] on button "Previous Hour" at bounding box center [532, 241] width 17 height 17
type input "[DATE] 06:04"
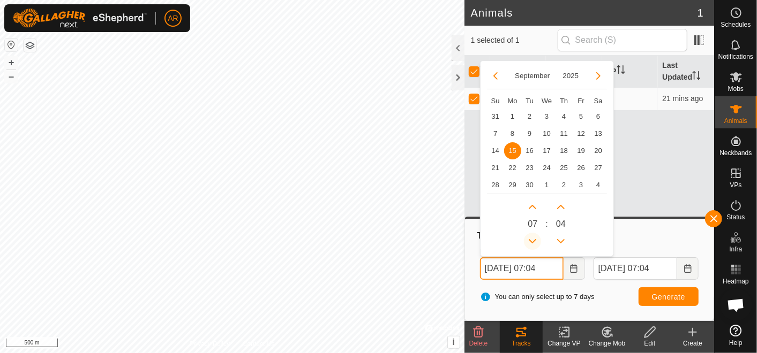
type input "[DATE] 06:04"
click at [531, 241] on button "Previous Hour" at bounding box center [532, 241] width 17 height 17
type input "[DATE] 05:04"
click at [660, 299] on span "Generate" at bounding box center [668, 297] width 33 height 9
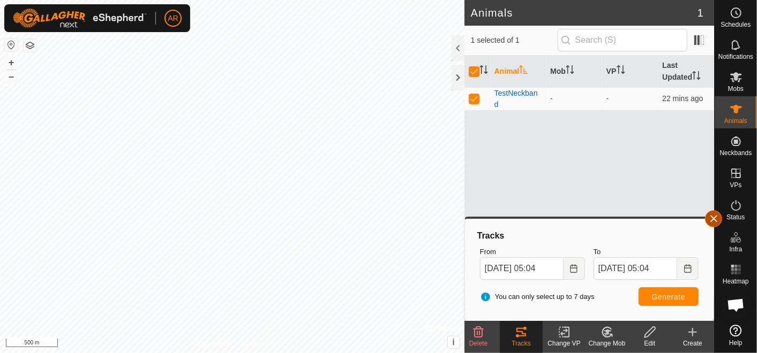
click at [711, 220] on button "button" at bounding box center [713, 218] width 17 height 17
